Goal: Task Accomplishment & Management: Complete application form

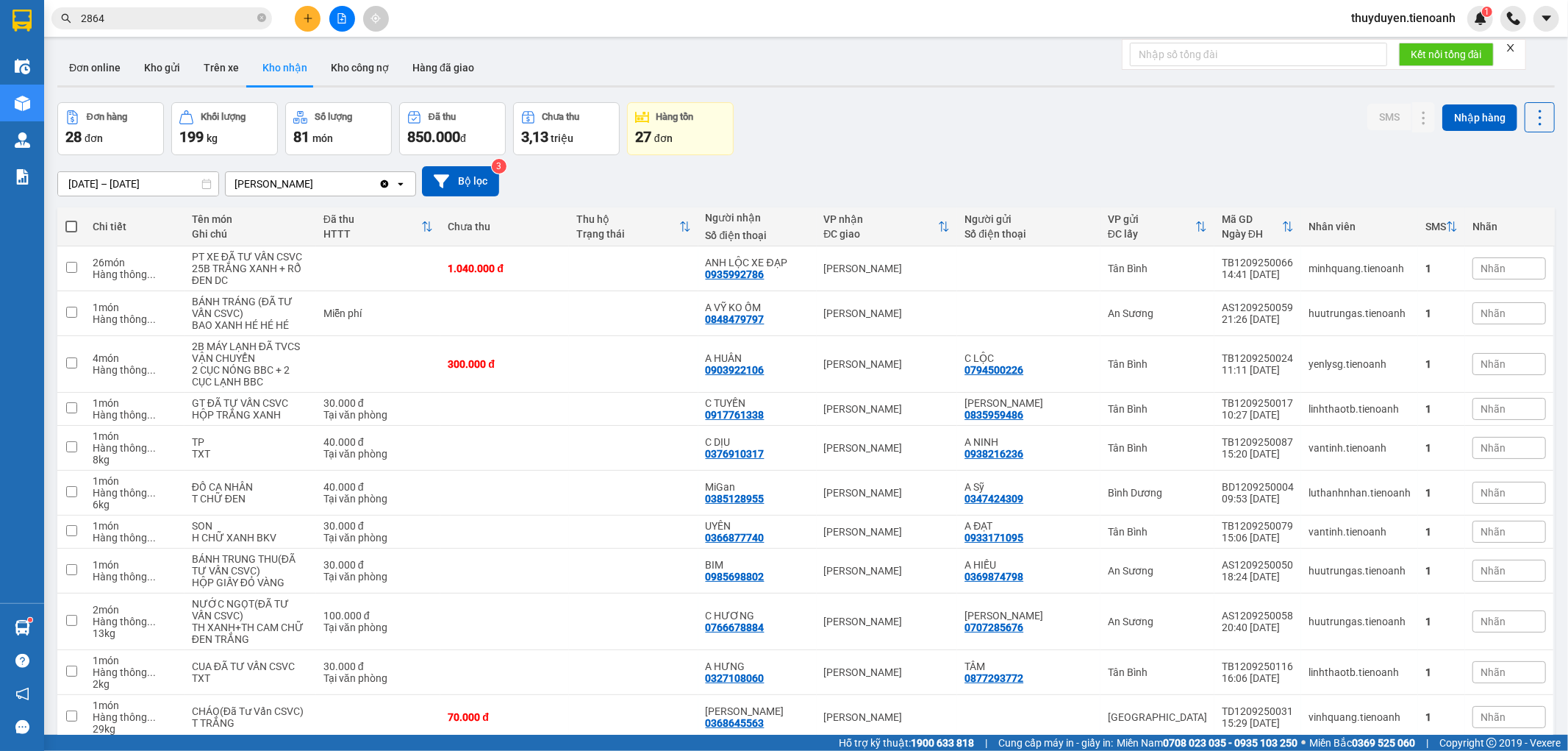
click at [116, 20] on input "2864" at bounding box center [168, 18] width 173 height 16
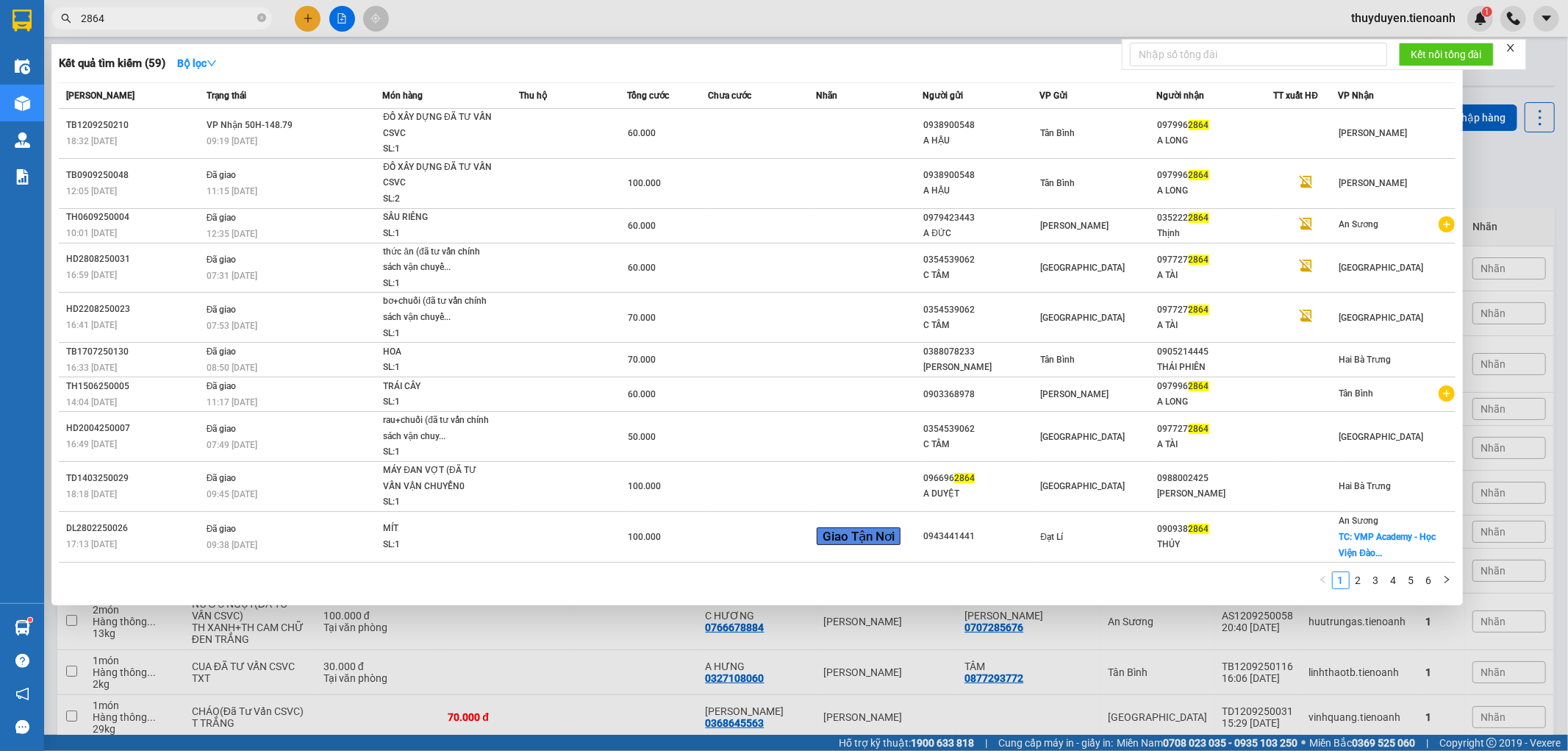
drag, startPoint x: 116, startPoint y: 20, endPoint x: 0, endPoint y: 52, distance: 120.3
click at [0, 52] on section "Kết quả tìm kiếm ( 59 ) Bộ lọc Mã ĐH Trạng thái Món hàng Thu hộ Tổng cước Chưa …" at bounding box center [784, 376] width 1568 height 751
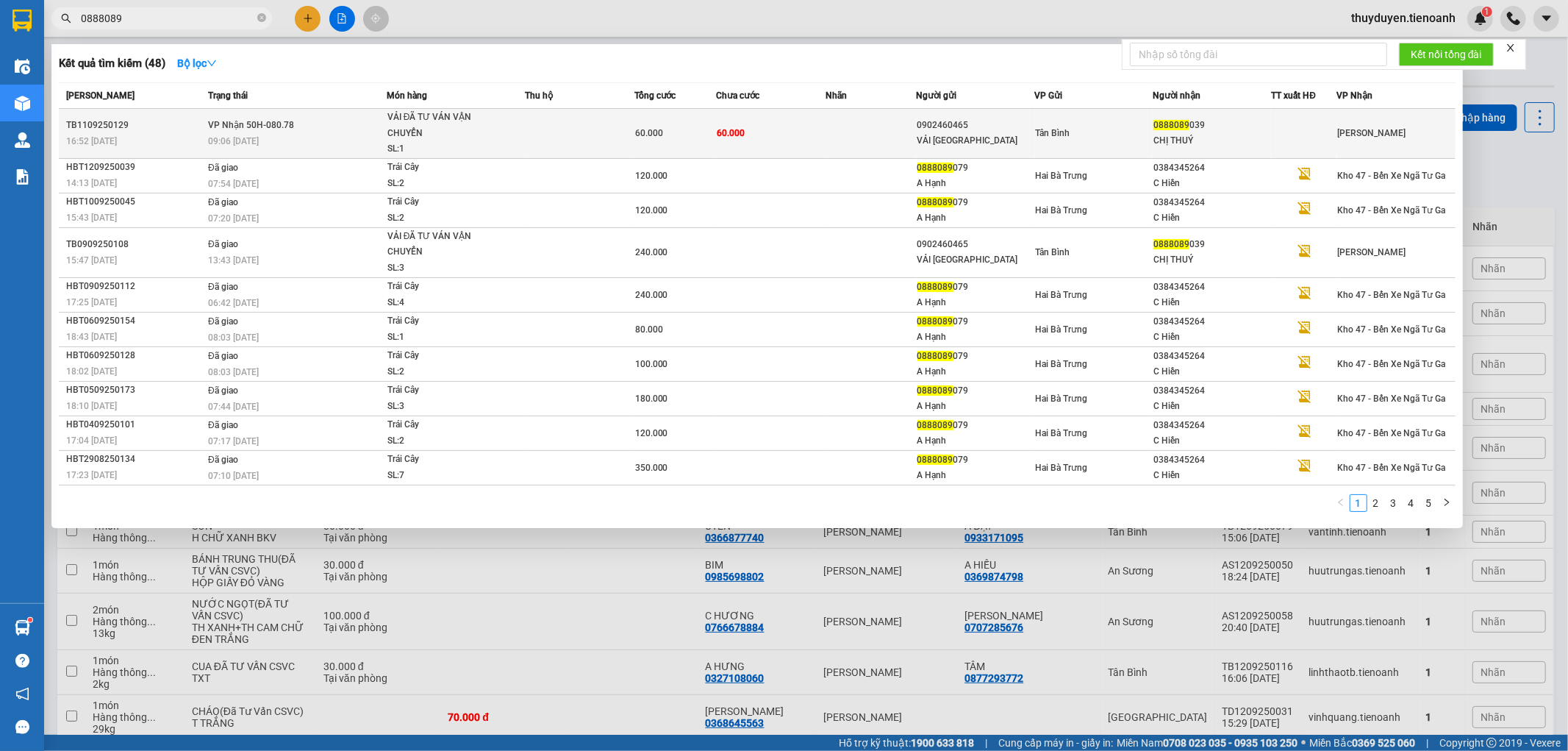
type input "0888089"
click at [842, 119] on td at bounding box center [871, 133] width 91 height 50
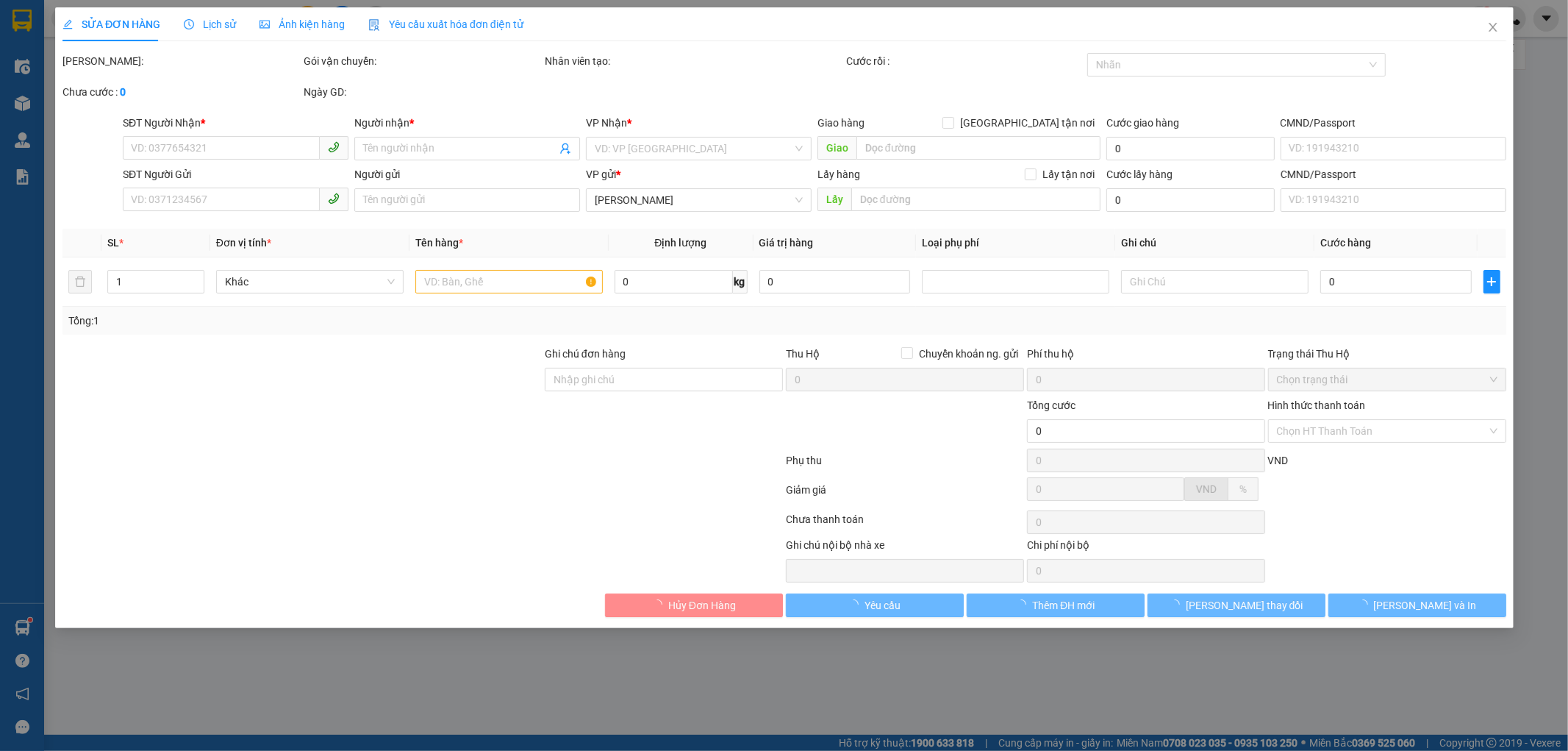
type input "0888089039"
type input "CHỊ THUÝ"
type input "0902460465"
type input "VẢI [GEOGRAPHIC_DATA]"
type input "60.000"
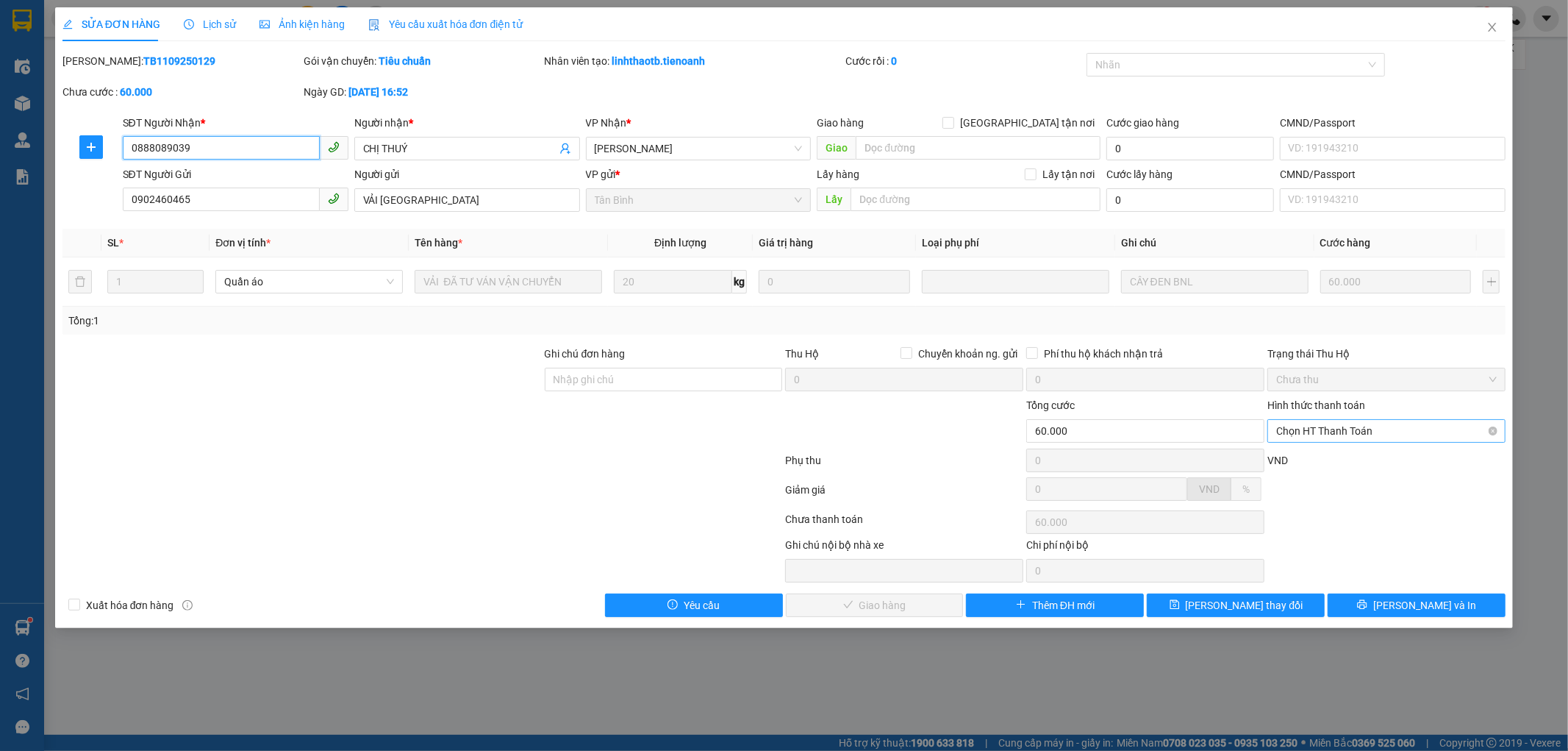
click at [1310, 441] on span "Chọn HT Thanh Toán" at bounding box center [1386, 431] width 221 height 22
click at [1311, 464] on div "Tại văn phòng" at bounding box center [1387, 460] width 221 height 16
type input "0"
click at [854, 601] on span "[PERSON_NAME] và Giao hàng" at bounding box center [884, 605] width 141 height 16
